Goal: Check status: Check status

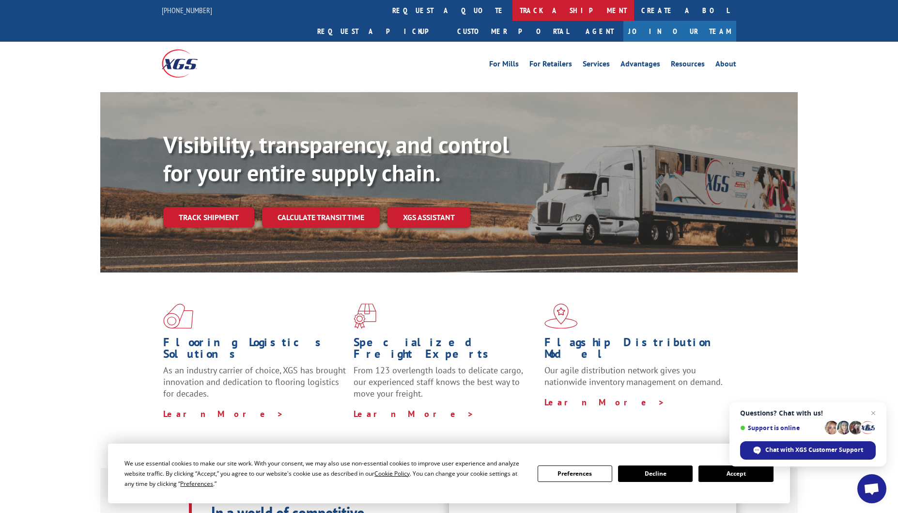
click at [513, 11] on link "track a shipment" at bounding box center [574, 10] width 122 height 21
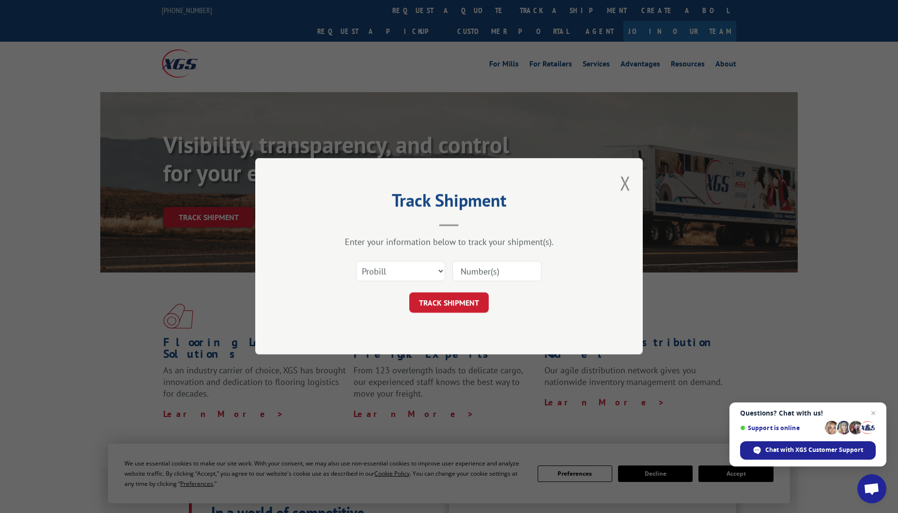
click at [481, 269] on input at bounding box center [496, 271] width 89 height 20
paste input "Xpress Global - 17592115"
drag, startPoint x: 497, startPoint y: 272, endPoint x: 401, endPoint y: 268, distance: 95.5
click at [401, 268] on div "Select category... Probill BOL PO Xpress Global - 17592115" at bounding box center [449, 271] width 291 height 32
drag, startPoint x: 505, startPoint y: 268, endPoint x: 449, endPoint y: 267, distance: 56.2
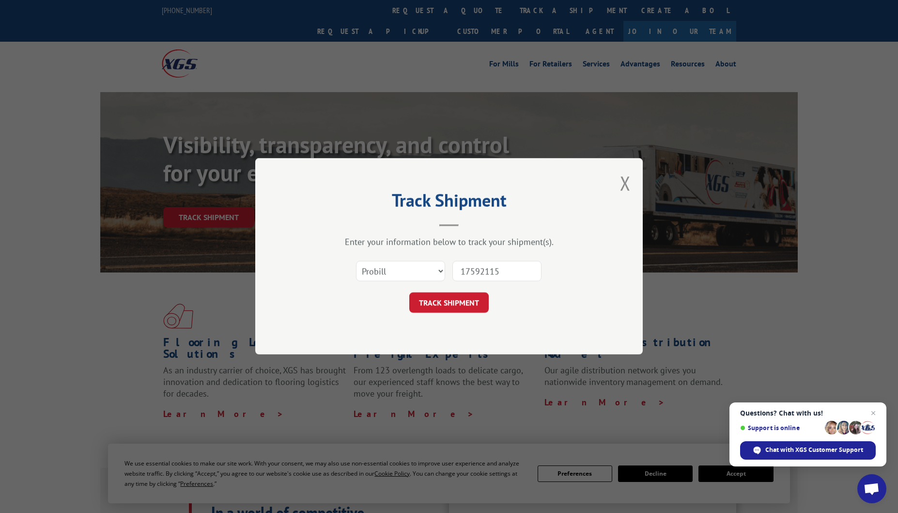
click at [449, 267] on div "Select category... Probill BOL PO 17592115" at bounding box center [449, 271] width 291 height 32
type input "17592115"
drag, startPoint x: 534, startPoint y: 311, endPoint x: 480, endPoint y: 305, distance: 54.6
click at [531, 310] on div "TRACK SHIPMENT" at bounding box center [449, 303] width 291 height 20
click at [469, 302] on button "TRACK SHIPMENT" at bounding box center [448, 303] width 79 height 20
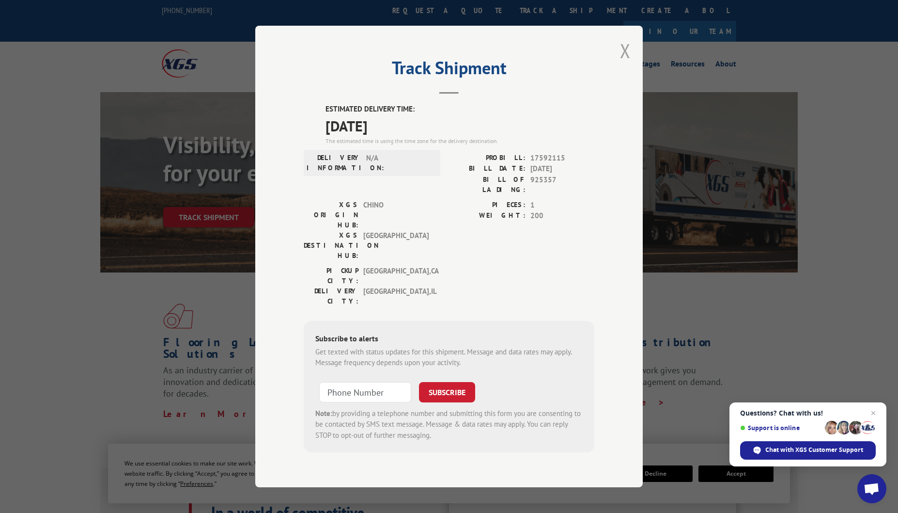
click at [630, 63] on button "Close modal" at bounding box center [625, 51] width 11 height 26
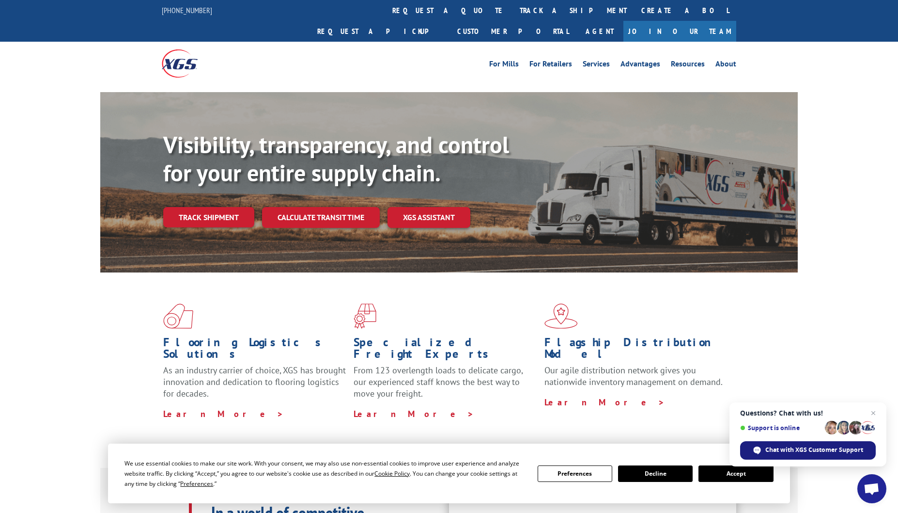
click at [800, 443] on span "Chat with XGS Customer Support" at bounding box center [808, 450] width 136 height 18
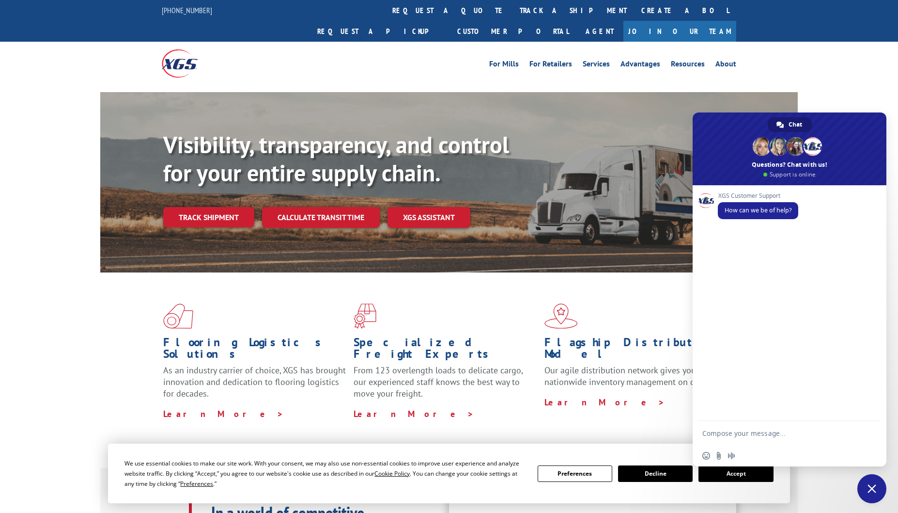
click at [762, 435] on textarea "Compose your message..." at bounding box center [779, 432] width 155 height 24
click at [661, 412] on div "Flooring Logistics Solutions As an industry carrier of choice, XGS has brought …" at bounding box center [449, 361] width 698 height 178
